Goal: Information Seeking & Learning: Find specific fact

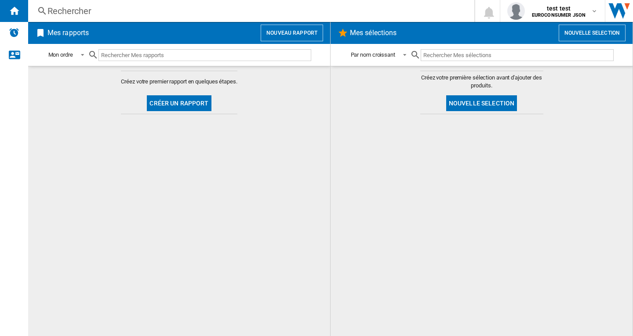
click at [75, 10] on div "Rechercher" at bounding box center [249, 11] width 404 height 12
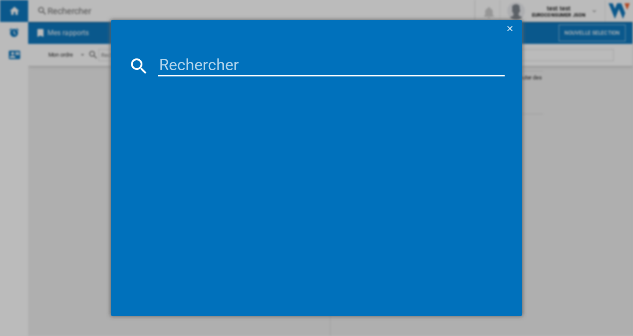
click at [222, 69] on input at bounding box center [331, 65] width 346 height 21
paste input "EINHELL GECH3661 LI SOLO 3410965 RED 36V"
type input "EINHELL GECH3661 LI SOLO 3410965 RED 36V"
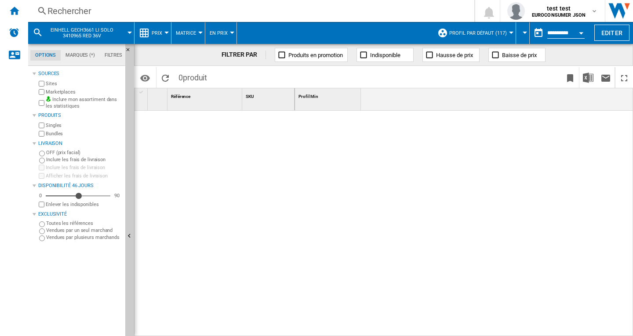
click at [511, 33] on div at bounding box center [511, 33] width 4 height 2
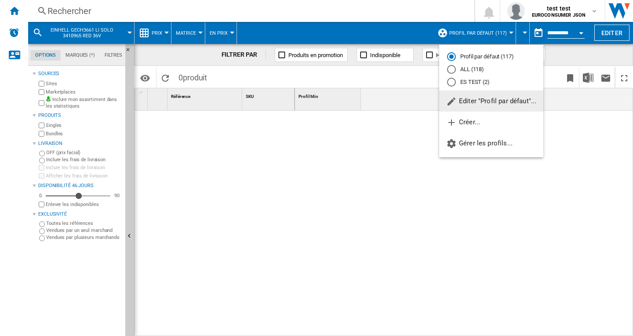
click at [461, 69] on md-radio-button "ALL (118)" at bounding box center [491, 69] width 88 height 8
